Goal: Task Accomplishment & Management: Manage account settings

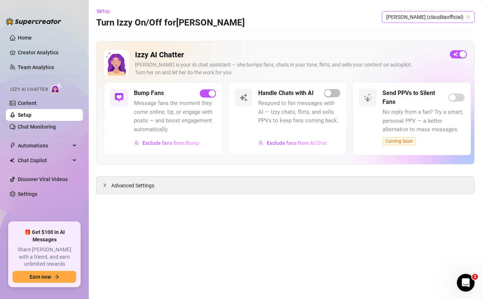
click at [428, 16] on span "[PERSON_NAME] (claudiiaofficial)" at bounding box center [428, 16] width 84 height 11
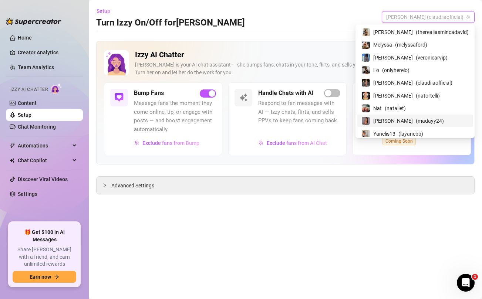
scroll to position [103, 0]
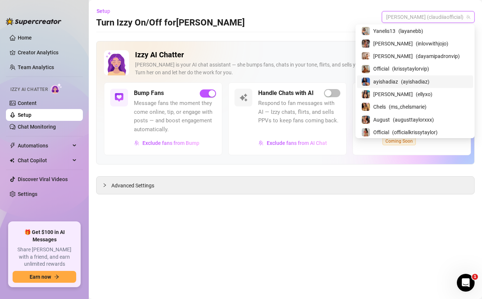
click at [398, 78] on span "ayishadiaz" at bounding box center [385, 82] width 25 height 8
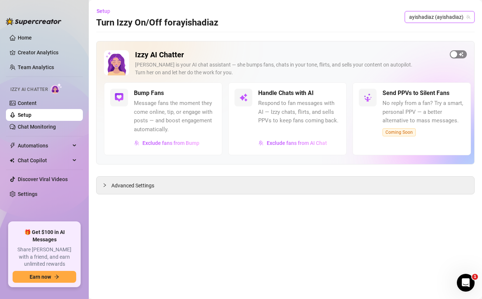
click at [462, 54] on span "button" at bounding box center [458, 54] width 17 height 8
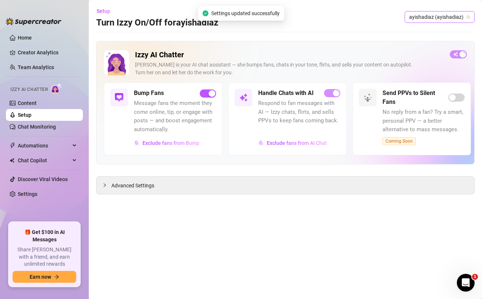
click at [455, 16] on span "ayishadiaz (ayishadiaz)" at bounding box center [439, 16] width 61 height 11
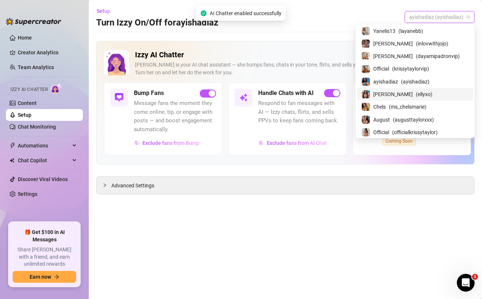
click at [408, 93] on span "[PERSON_NAME]" at bounding box center [393, 94] width 40 height 8
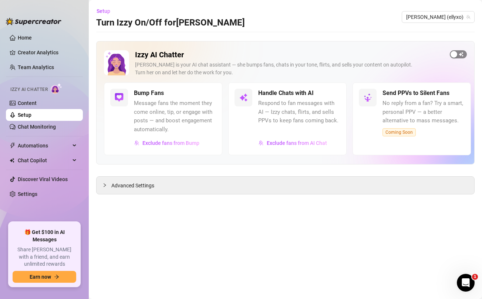
click at [460, 54] on span "button" at bounding box center [458, 54] width 17 height 8
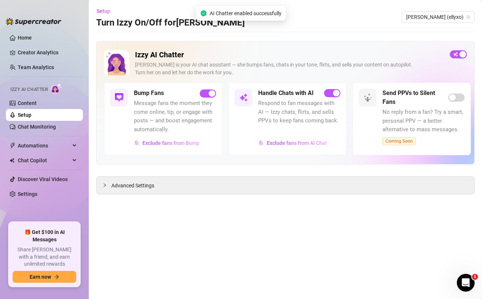
click at [28, 118] on link "Setup" at bounding box center [25, 115] width 14 height 6
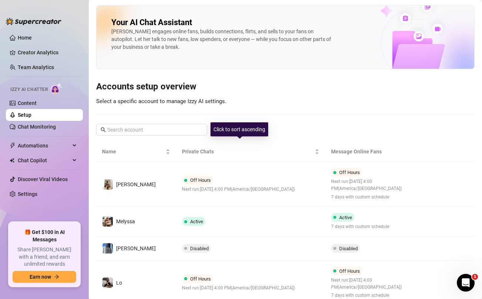
scroll to position [109, 0]
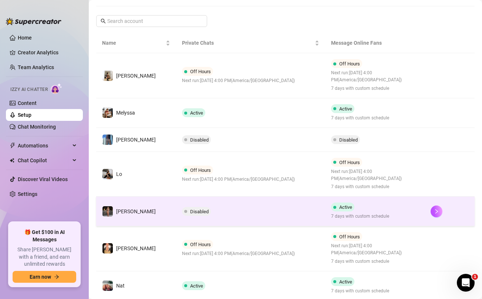
click at [264, 217] on td "Disabled" at bounding box center [250, 212] width 149 height 30
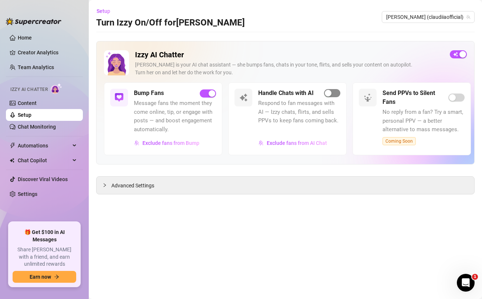
click at [338, 95] on span "button" at bounding box center [332, 93] width 16 height 8
click at [27, 116] on link "Setup" at bounding box center [25, 115] width 14 height 6
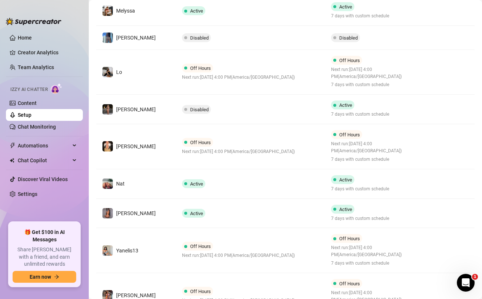
scroll to position [273, 0]
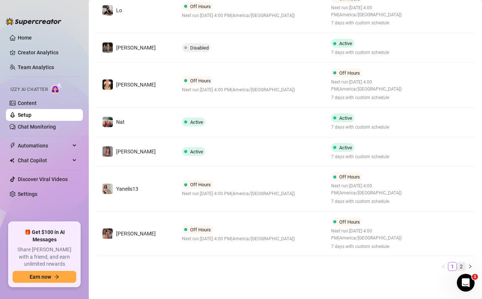
click at [461, 265] on link "2" at bounding box center [461, 267] width 8 height 8
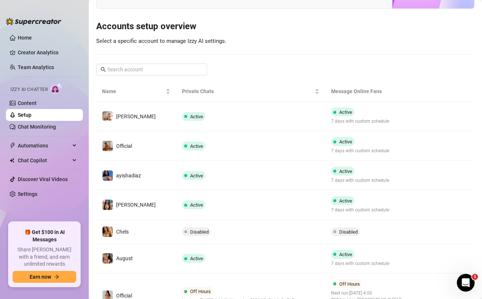
scroll to position [122, 0]
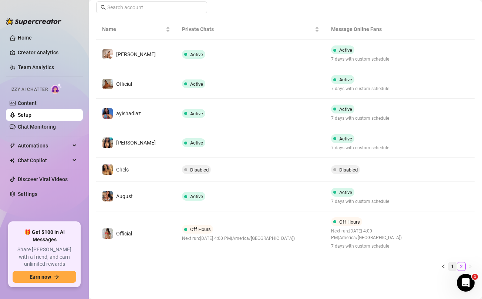
click at [452, 266] on link "1" at bounding box center [452, 267] width 8 height 8
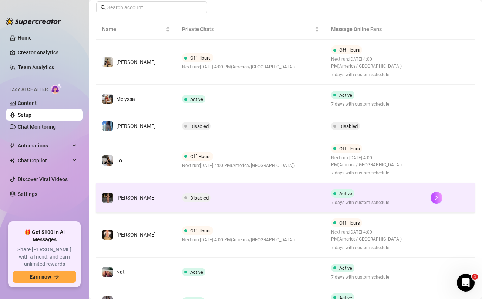
click at [294, 202] on td "Disabled" at bounding box center [250, 198] width 149 height 30
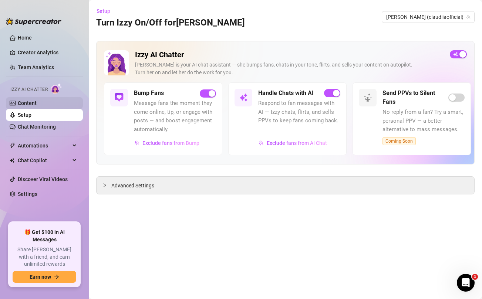
click at [34, 101] on link "Content" at bounding box center [27, 103] width 19 height 6
